Goal: Check status: Check status

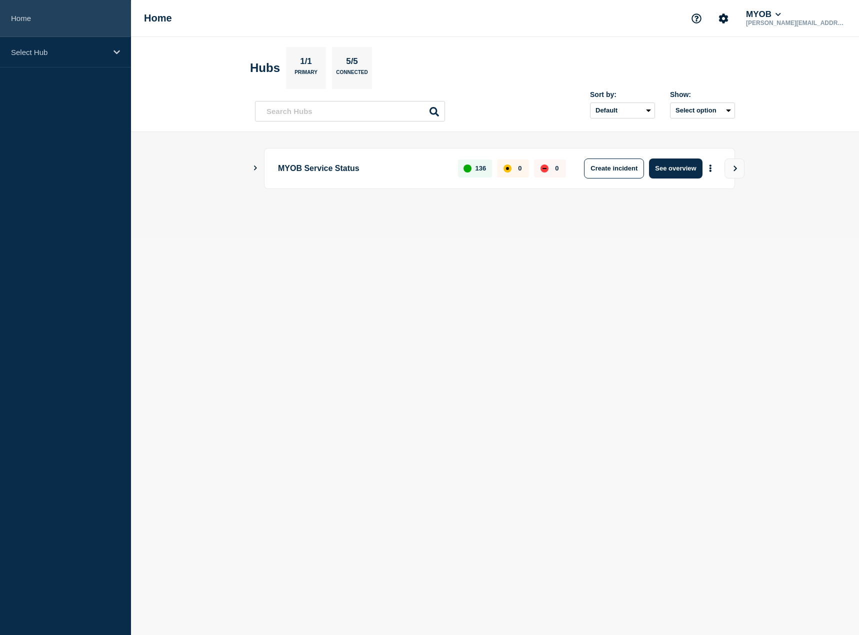
click at [90, 37] on link "Home" at bounding box center [65, 18] width 131 height 37
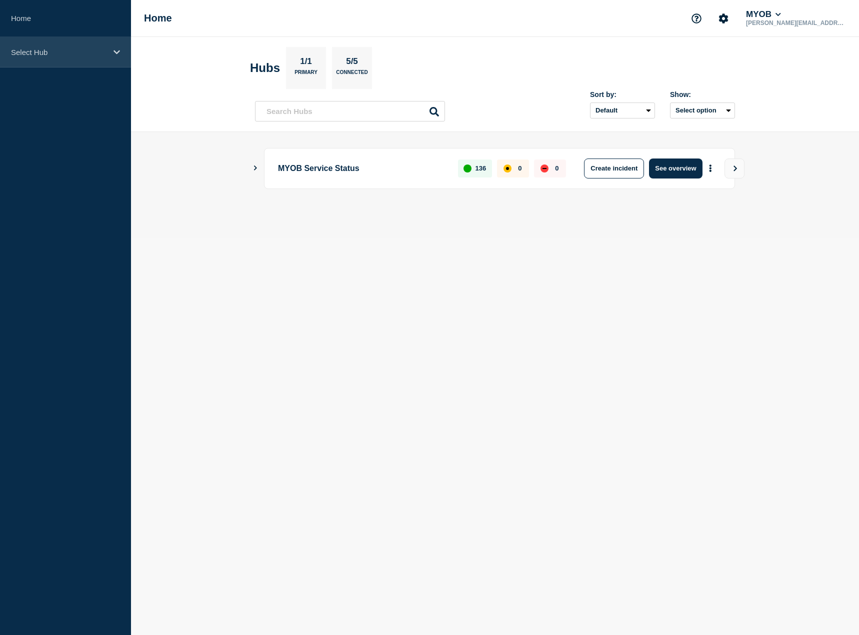
click at [88, 46] on div "Select Hub" at bounding box center [65, 52] width 131 height 31
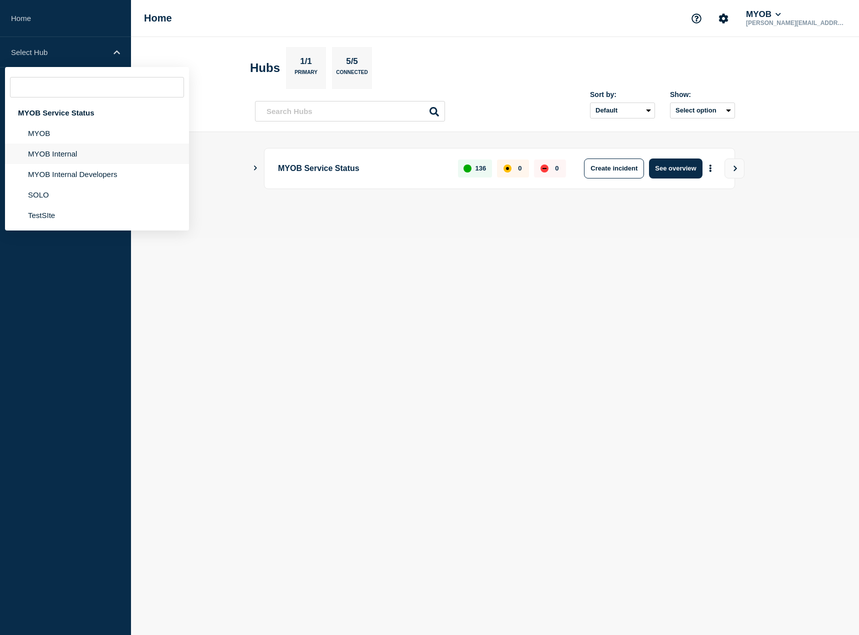
click at [84, 150] on li "MYOB Internal" at bounding box center [97, 154] width 184 height 21
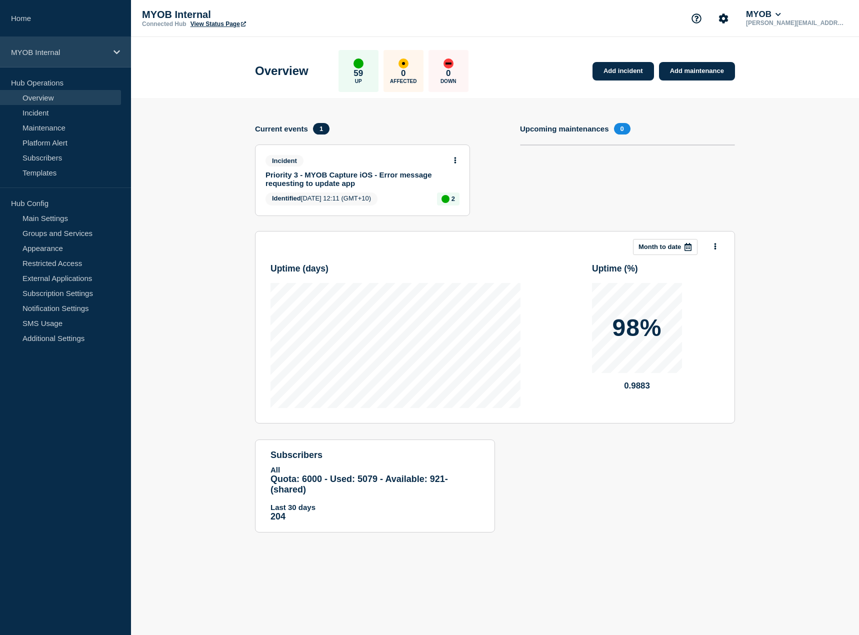
click at [90, 44] on div "MYOB Internal" at bounding box center [65, 52] width 131 height 31
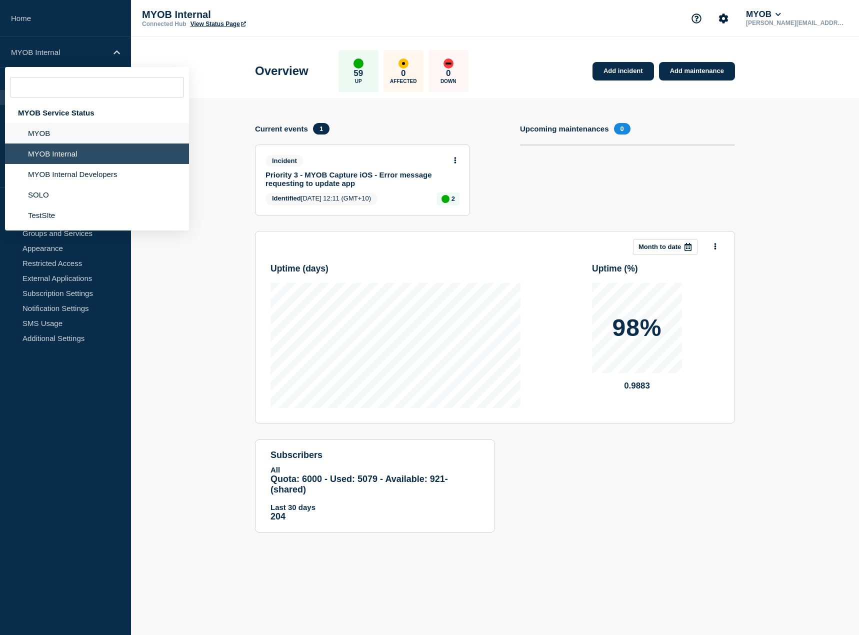
click at [66, 140] on li "MYOB" at bounding box center [97, 133] width 184 height 21
